Goal: Task Accomplishment & Management: Complete application form

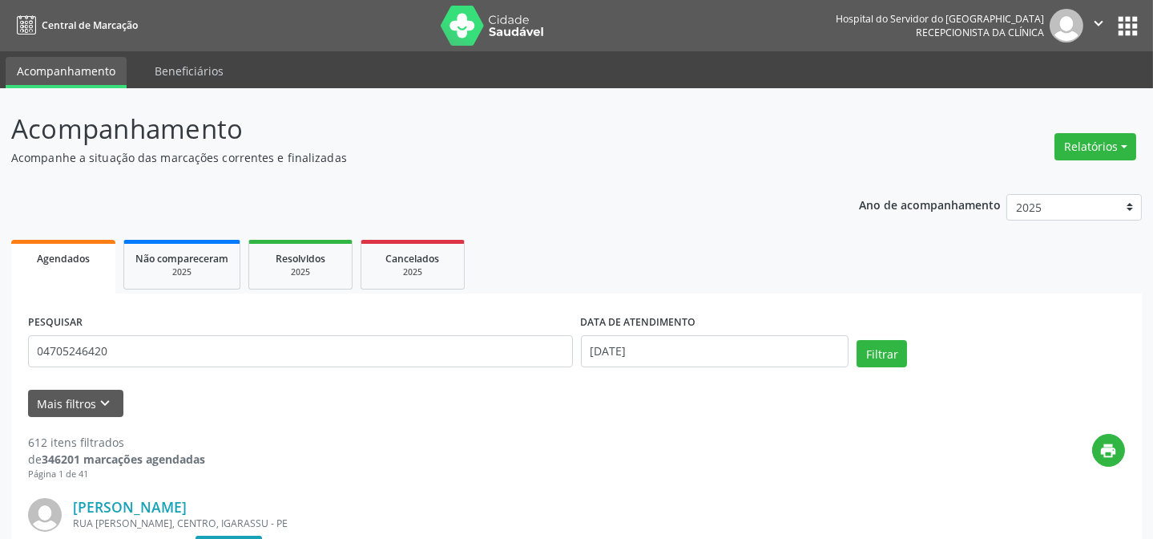
type input "04705246420"
click at [857, 340] on button "Filtrar" at bounding box center [882, 353] width 50 height 27
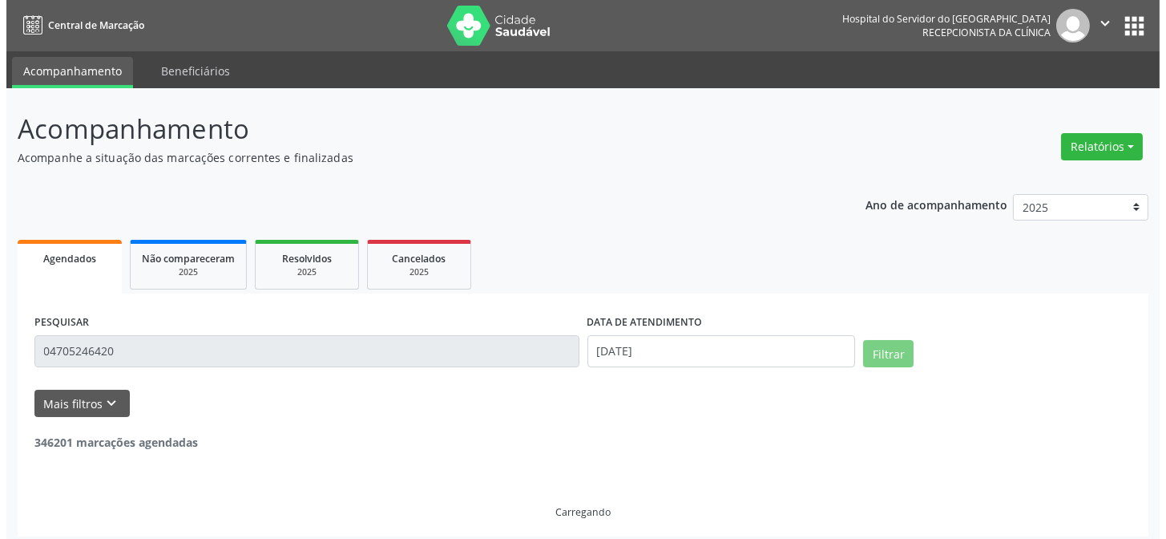
scroll to position [8, 0]
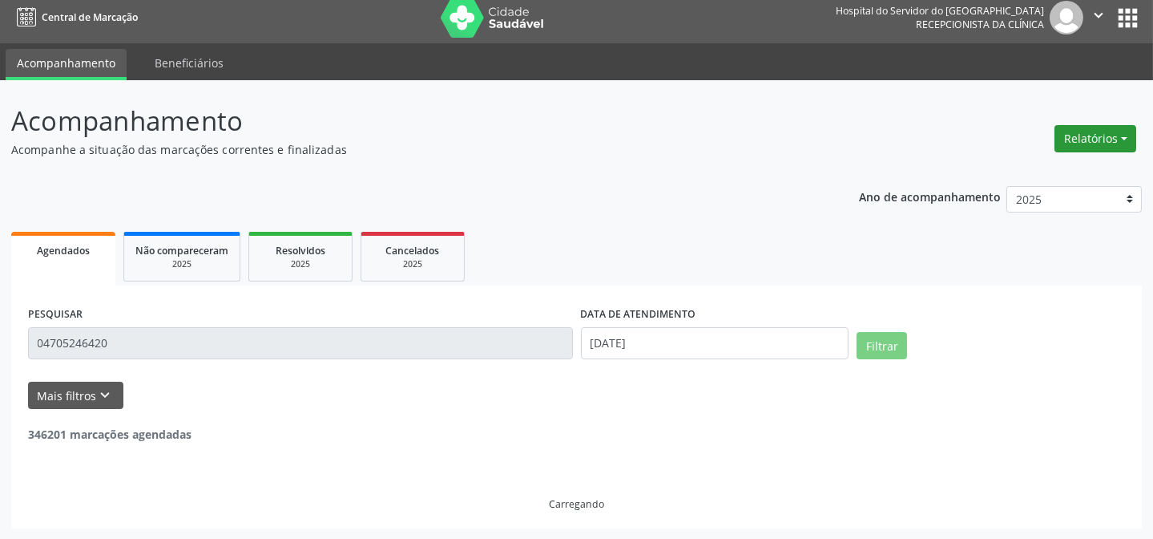
click at [1098, 128] on button "Relatórios" at bounding box center [1096, 138] width 82 height 27
click at [1044, 168] on link "Agendamentos" at bounding box center [1050, 172] width 172 height 22
select select "8"
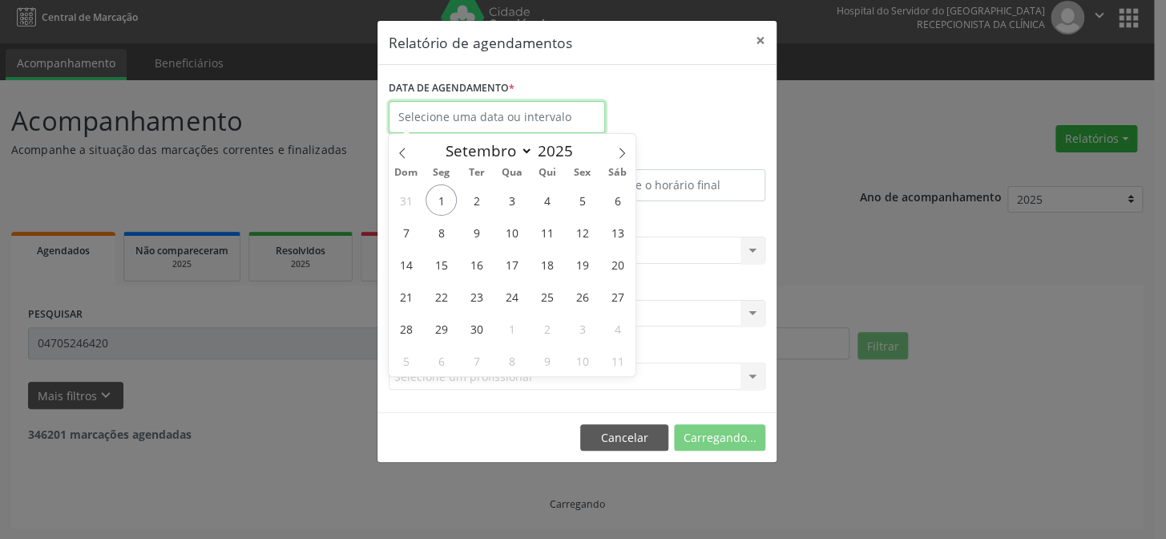
click at [536, 117] on input "text" at bounding box center [497, 117] width 216 height 32
click at [450, 197] on span "1" at bounding box center [441, 199] width 31 height 31
type input "[DATE]"
click at [450, 199] on span "1" at bounding box center [441, 199] width 31 height 31
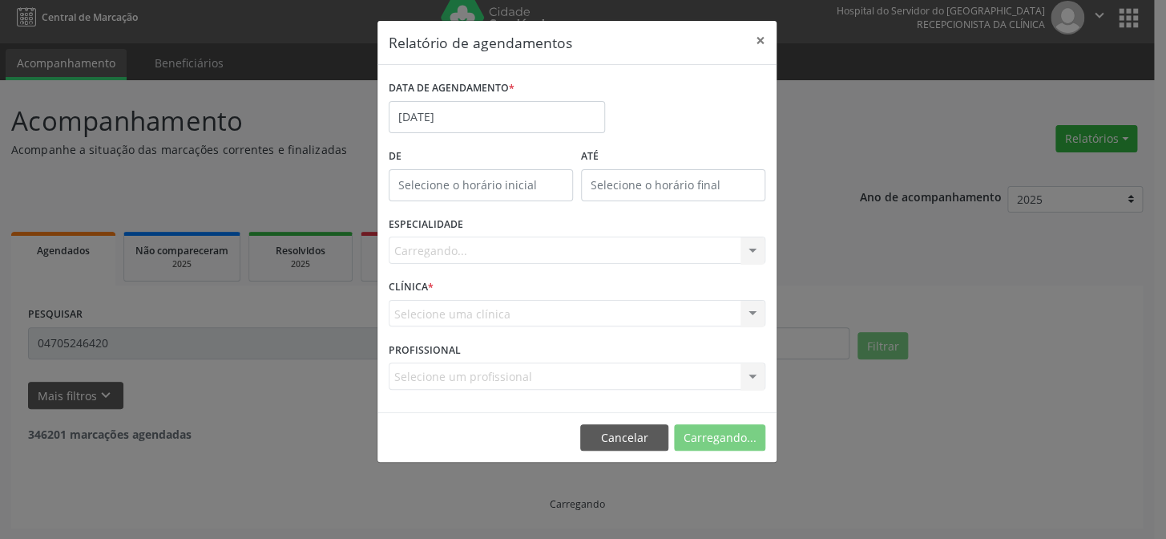
click at [461, 241] on div "Carregando... Todas as especialidades Alergologia Angiologia Arritmologia Cardi…" at bounding box center [577, 249] width 377 height 27
click at [453, 260] on div "Carregando... Todas as especialidades Alergologia Angiologia Arritmologia Cardi…" at bounding box center [577, 249] width 377 height 27
click at [435, 256] on div "Carregando... Todas as especialidades Alergologia Angiologia Arritmologia Cardi…" at bounding box center [577, 249] width 377 height 27
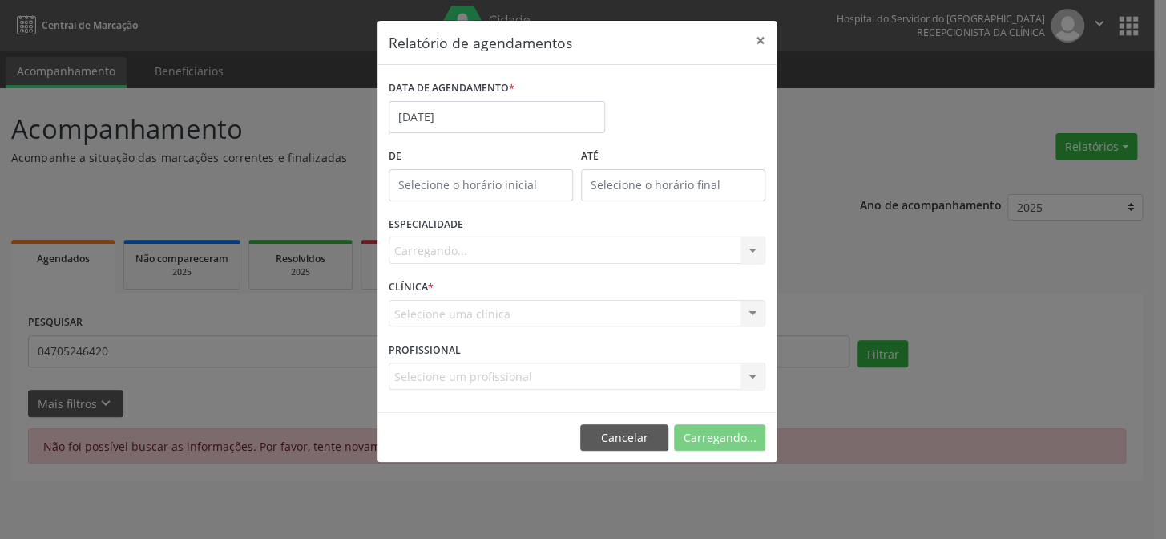
scroll to position [0, 0]
drag, startPoint x: 543, startPoint y: 262, endPoint x: 519, endPoint y: 247, distance: 27.8
click at [539, 262] on div "Carregando... Todas as especialidades Alergologia Angiologia Arritmologia Cardi…" at bounding box center [577, 249] width 377 height 27
click at [748, 43] on button "×" at bounding box center [761, 40] width 32 height 39
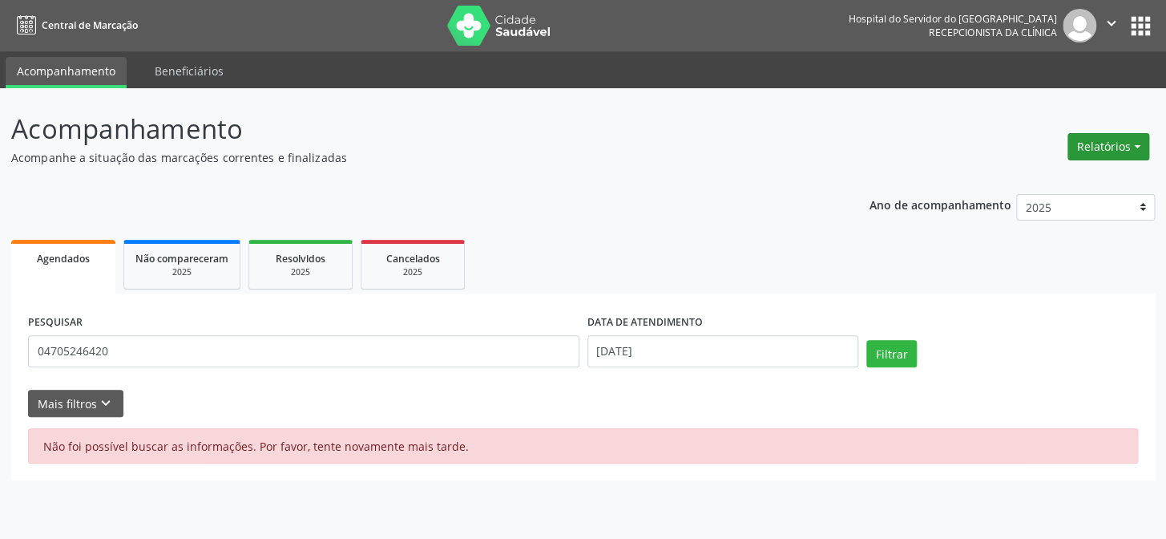
click at [1080, 133] on button "Relatórios" at bounding box center [1109, 146] width 82 height 27
click at [1003, 180] on link "Agendamentos" at bounding box center [1063, 180] width 172 height 22
select select "8"
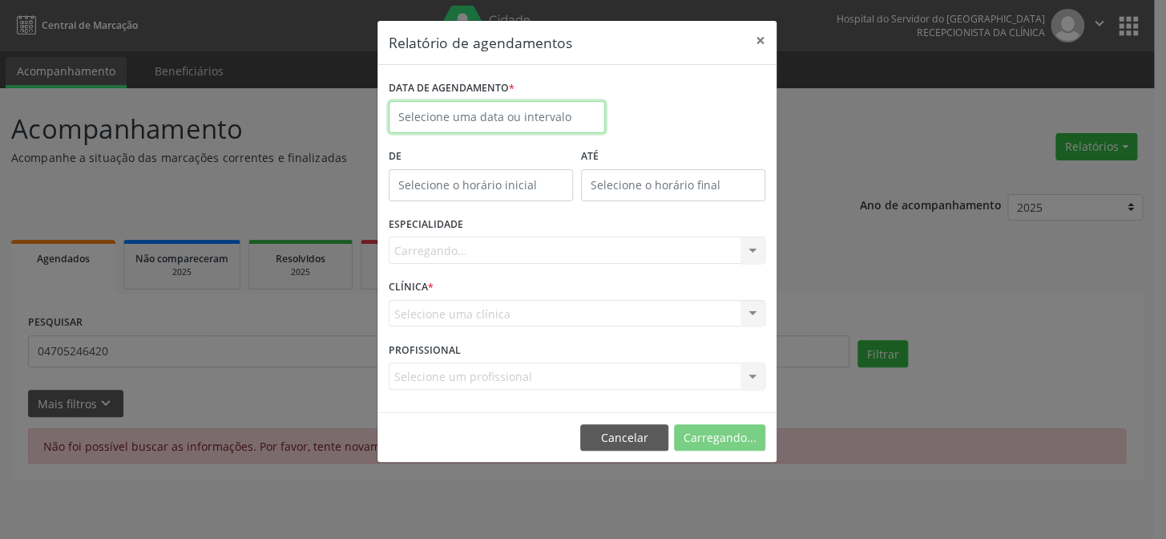
click at [504, 122] on input "text" at bounding box center [497, 117] width 216 height 32
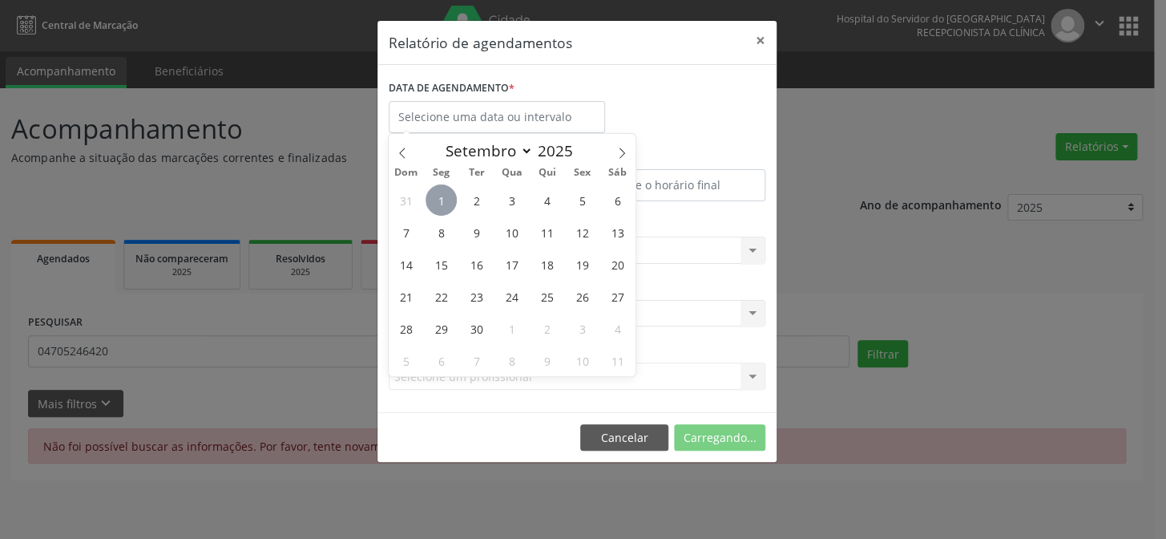
click at [450, 202] on span "1" at bounding box center [441, 199] width 31 height 31
type input "[DATE]"
click at [452, 202] on span "1" at bounding box center [441, 199] width 31 height 31
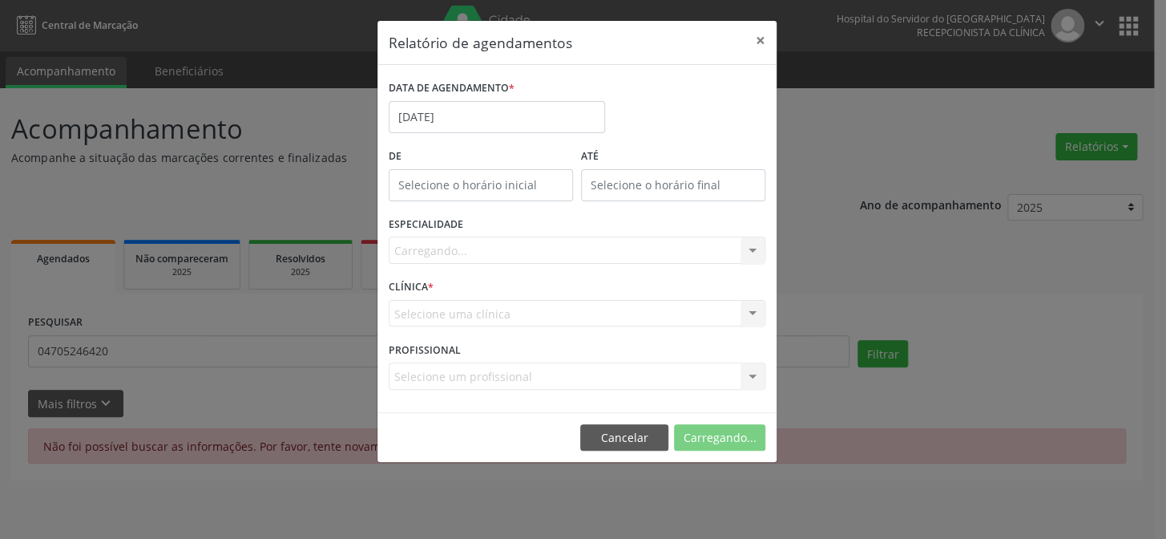
click at [475, 248] on div "Carregando... Todas as especialidades Alergologia Angiologia Arritmologia Cardi…" at bounding box center [577, 249] width 377 height 27
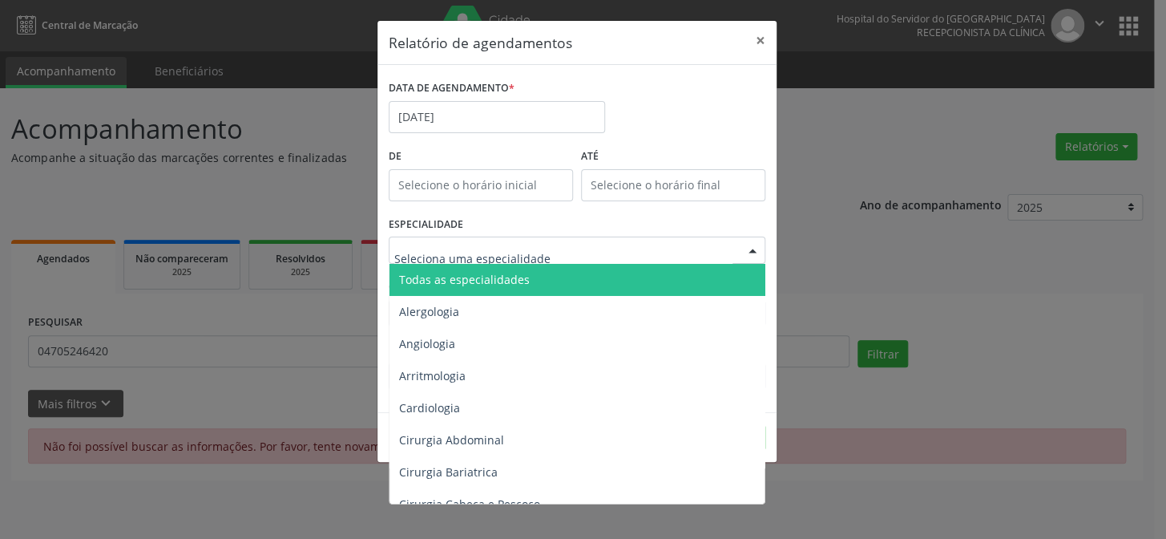
click at [668, 246] on div at bounding box center [577, 249] width 377 height 27
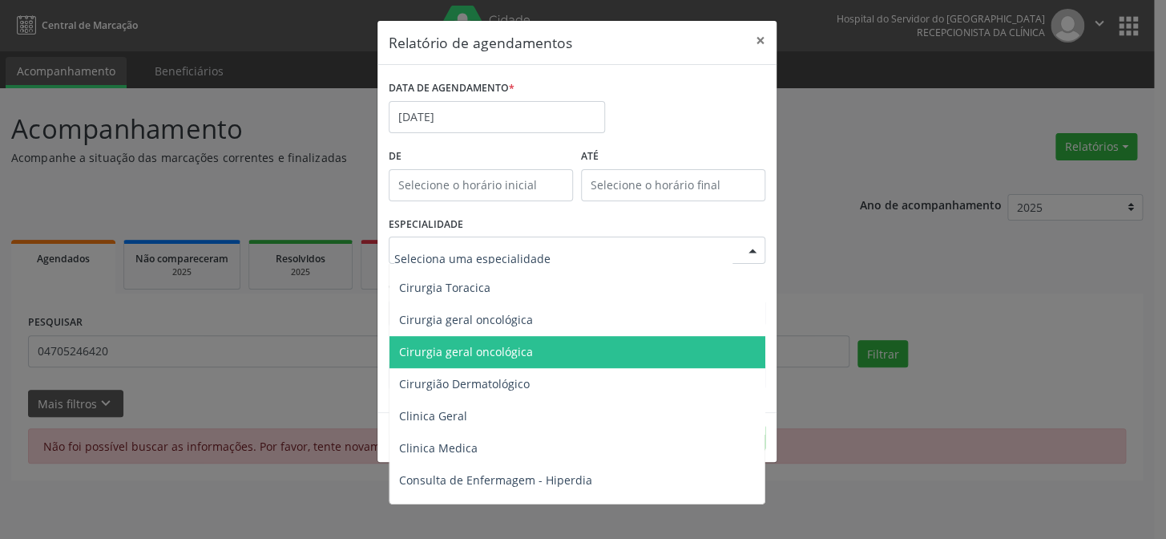
scroll to position [510, 0]
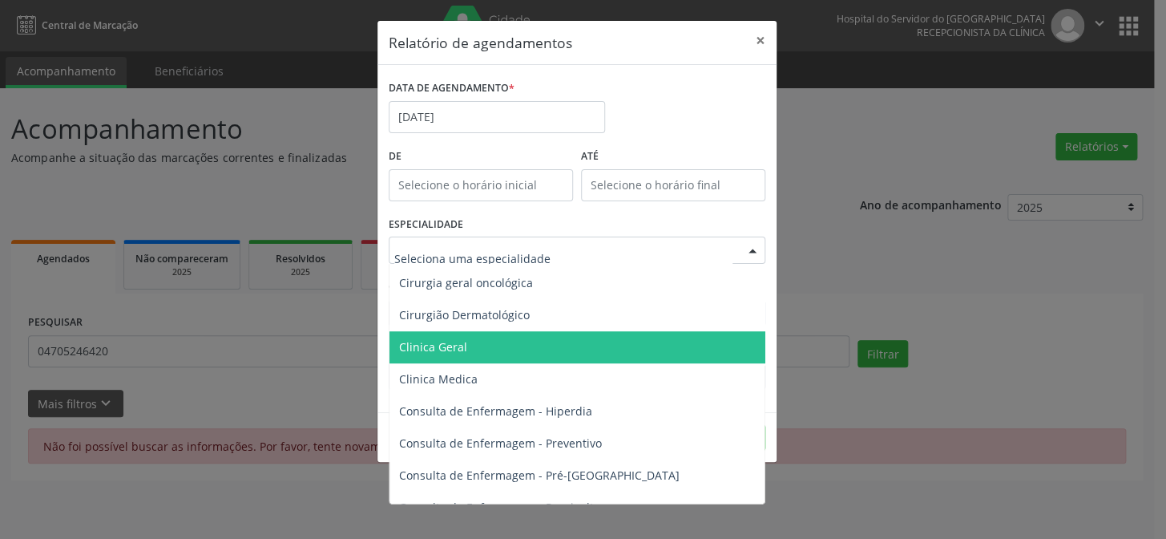
click at [481, 348] on span "Clinica Geral" at bounding box center [579, 347] width 378 height 32
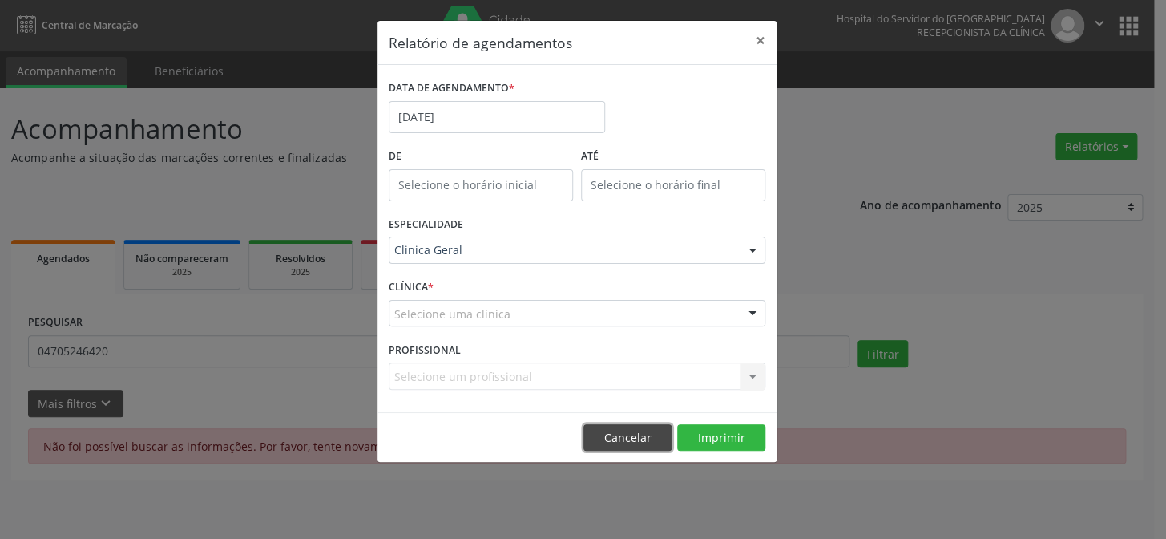
click at [621, 449] on button "Cancelar" at bounding box center [628, 437] width 88 height 27
